Goal: Obtain resource: Download file/media

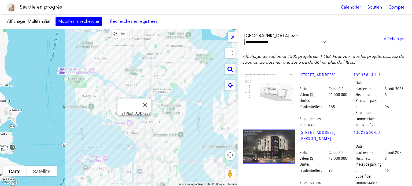
scroll to position [19327, 0]
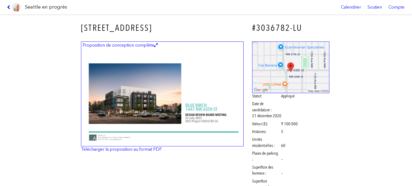
click at [9, 8] on icon at bounding box center [9, 7] width 5 height 4
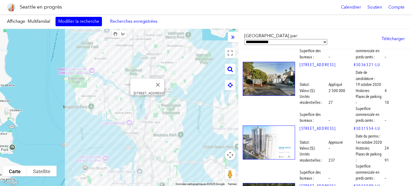
scroll to position [20479, 0]
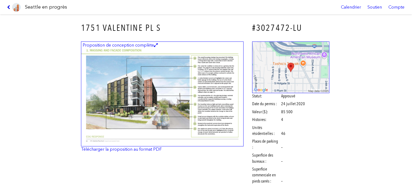
click at [8, 6] on icon at bounding box center [9, 7] width 5 height 4
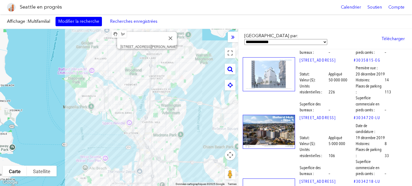
scroll to position [22811, 0]
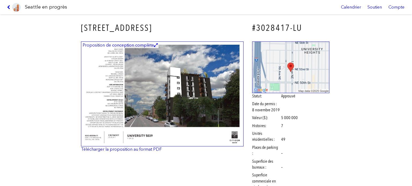
click at [225, 90] on img at bounding box center [162, 94] width 162 height 105
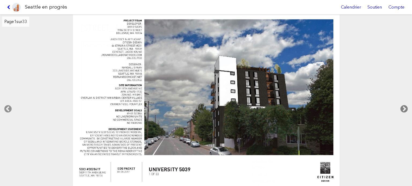
click at [405, 106] on icon at bounding box center [404, 109] width 16 height 17
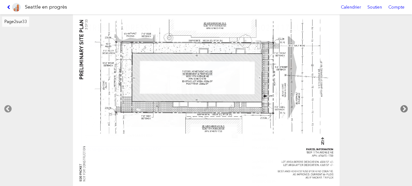
click at [407, 109] on icon at bounding box center [404, 109] width 16 height 17
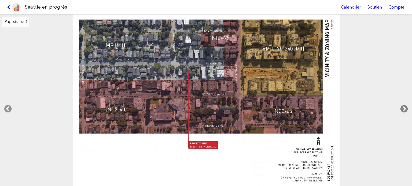
click at [405, 106] on icon at bounding box center [404, 109] width 16 height 17
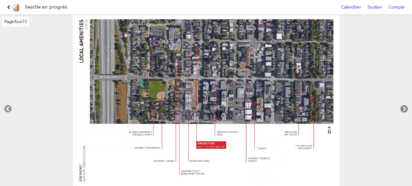
click at [404, 108] on icon at bounding box center [404, 109] width 16 height 17
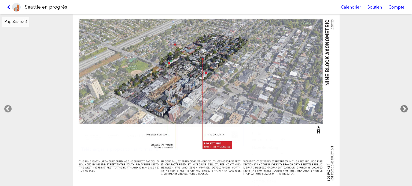
click at [404, 108] on icon at bounding box center [404, 109] width 16 height 17
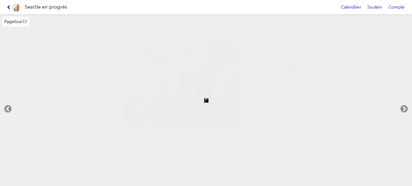
click at [8, 6] on icon at bounding box center [9, 7] width 5 height 4
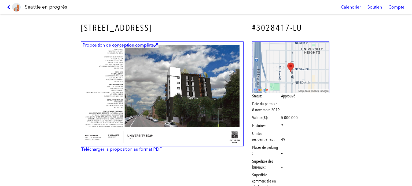
click at [154, 149] on font "Télécharger la proposition au format PDF" at bounding box center [121, 149] width 81 height 5
click at [7, 6] on icon at bounding box center [9, 7] width 5 height 4
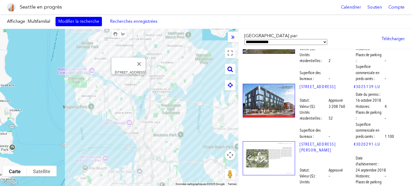
scroll to position [25358, 0]
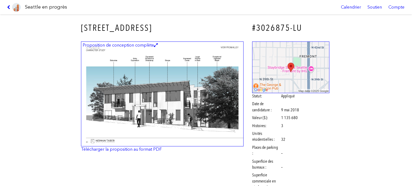
click at [188, 98] on img at bounding box center [162, 94] width 162 height 105
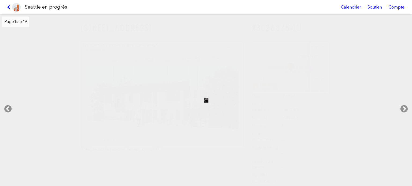
click at [9, 6] on icon at bounding box center [9, 7] width 5 height 4
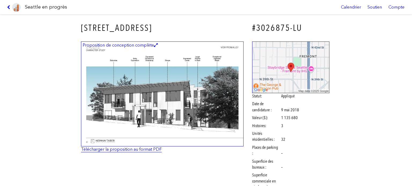
click at [148, 152] on font "Télécharger la proposition au format PDF" at bounding box center [121, 149] width 81 height 5
click at [9, 7] on icon at bounding box center [9, 7] width 5 height 4
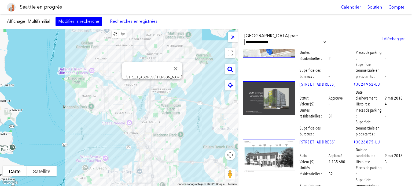
scroll to position [25840, 0]
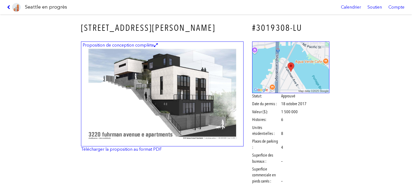
click at [136, 115] on img at bounding box center [162, 94] width 162 height 105
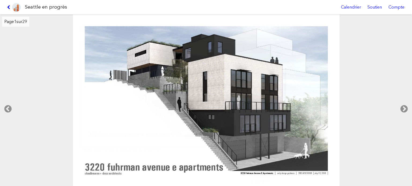
click at [7, 5] on icon at bounding box center [9, 7] width 5 height 4
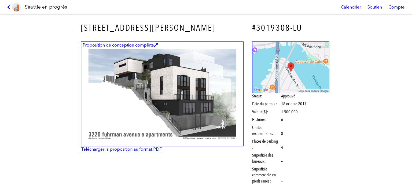
click at [133, 148] on font "Télécharger la proposition au format PDF" at bounding box center [121, 149] width 81 height 5
click at [8, 7] on icon at bounding box center [9, 7] width 5 height 4
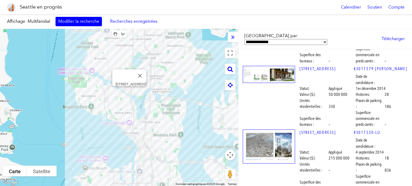
scroll to position [28065, 0]
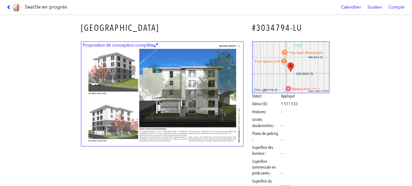
click at [157, 81] on img at bounding box center [162, 94] width 162 height 105
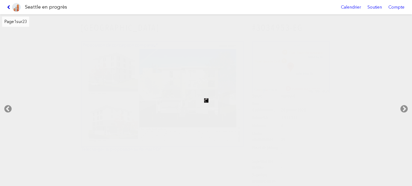
click at [8, 5] on icon at bounding box center [9, 7] width 5 height 4
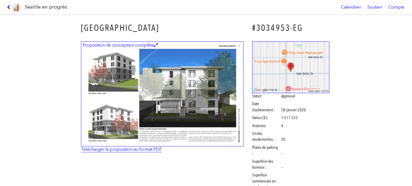
click at [127, 150] on font "Télécharger la proposition au format PDF" at bounding box center [121, 149] width 81 height 5
click at [10, 5] on icon at bounding box center [9, 7] width 5 height 4
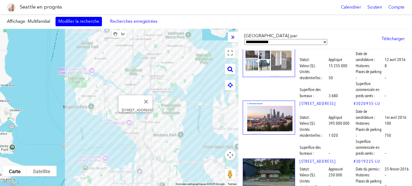
scroll to position [27358, 0]
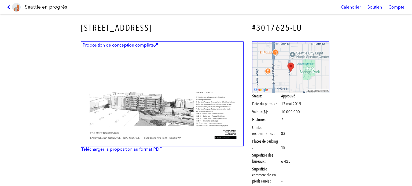
click at [162, 99] on img at bounding box center [162, 94] width 162 height 105
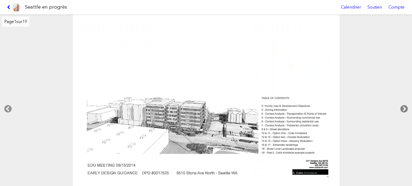
click at [403, 109] on icon at bounding box center [404, 109] width 16 height 17
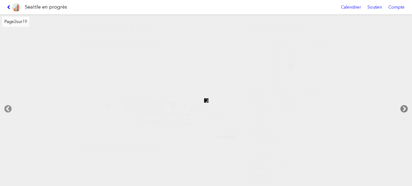
click at [403, 107] on icon at bounding box center [404, 109] width 16 height 17
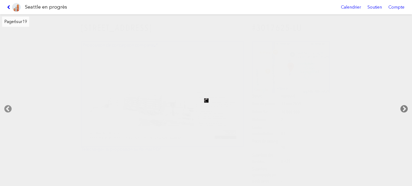
click at [403, 107] on icon at bounding box center [404, 109] width 16 height 17
click at [8, 5] on link at bounding box center [14, 7] width 18 height 14
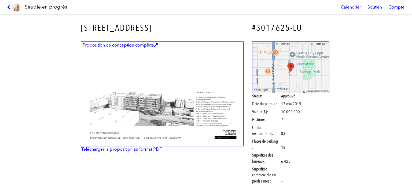
click at [7, 6] on icon at bounding box center [9, 7] width 5 height 4
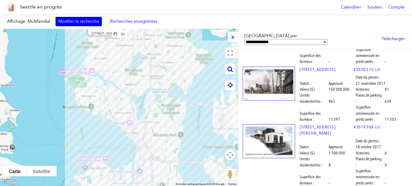
scroll to position [26206, 0]
